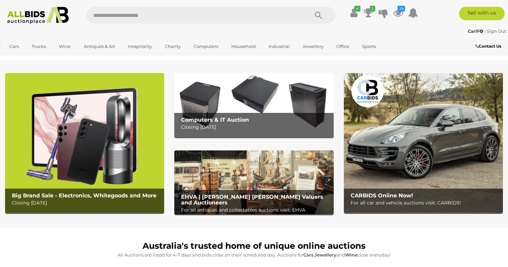
click at [101, 147] on img at bounding box center [84, 143] width 159 height 140
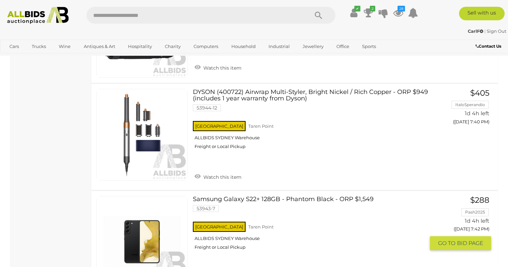
scroll to position [2211, 0]
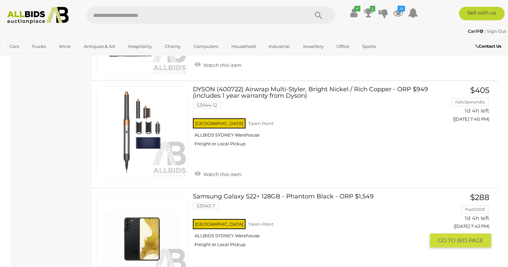
click at [149, 231] on link at bounding box center [142, 239] width 92 height 92
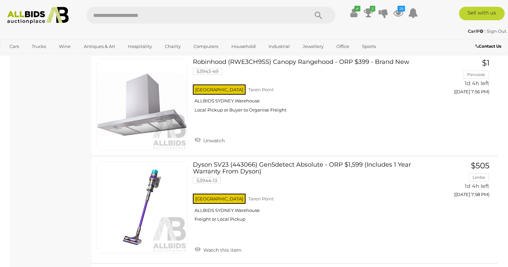
scroll to position [3076, 0]
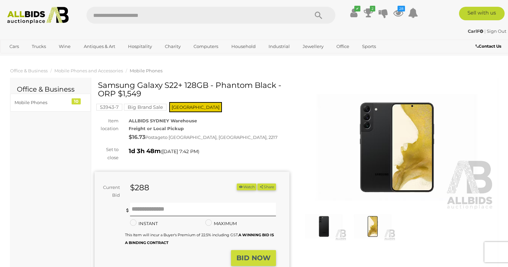
drag, startPoint x: 99, startPoint y: 84, endPoint x: 187, endPoint y: 73, distance: 89.2
click at [196, 86] on h1 "Samsung Galaxy S22+ 128GB - Phantom Black - ORP $1,549" at bounding box center [193, 89] width 190 height 17
